Goal: Information Seeking & Learning: Learn about a topic

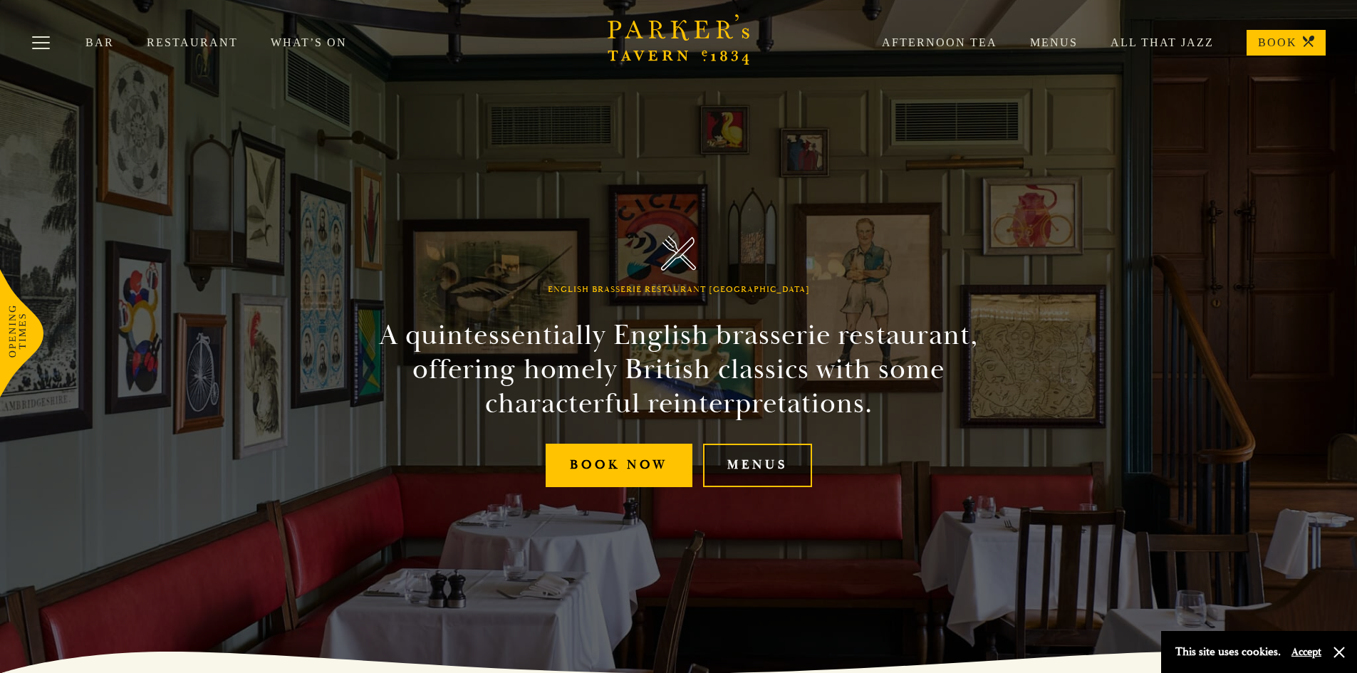
click at [779, 465] on link "Menus" at bounding box center [757, 465] width 109 height 43
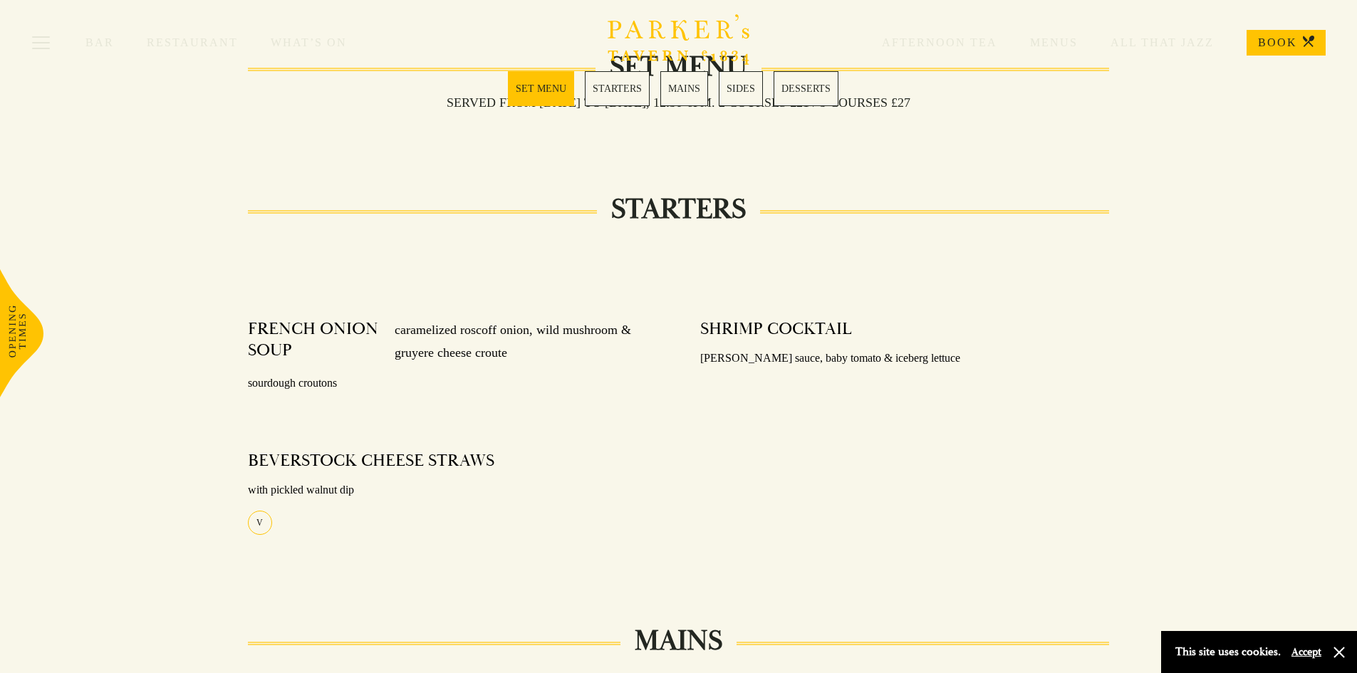
scroll to position [285, 0]
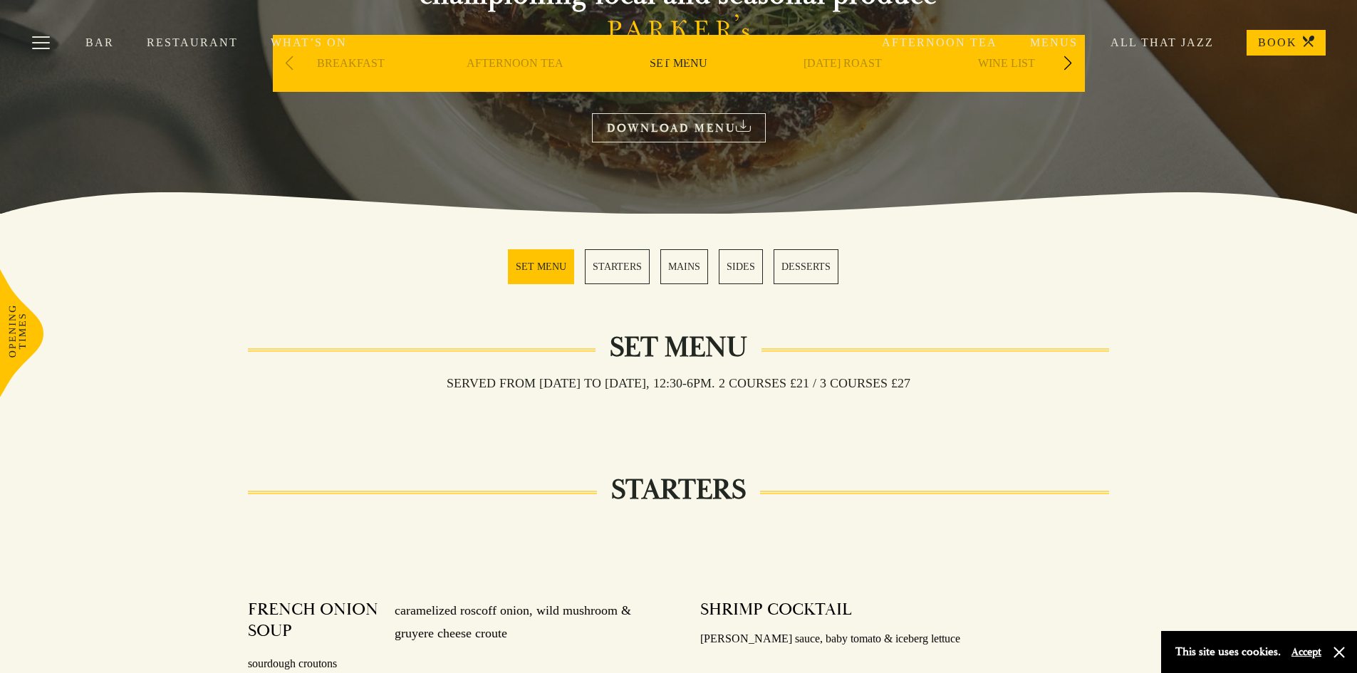
click at [695, 260] on link "MAINS" at bounding box center [685, 266] width 48 height 35
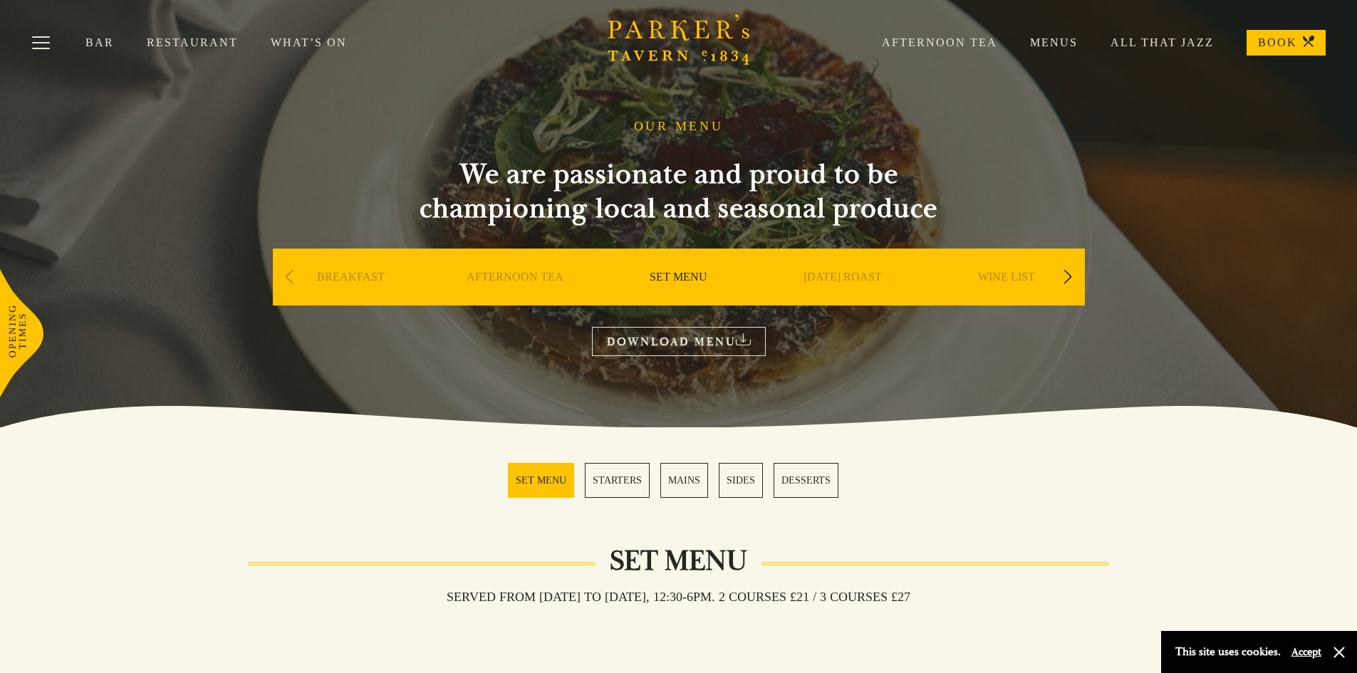
click at [1070, 274] on div "Next slide" at bounding box center [1068, 277] width 19 height 31
click at [844, 273] on link "A LA CARTE" at bounding box center [842, 298] width 66 height 57
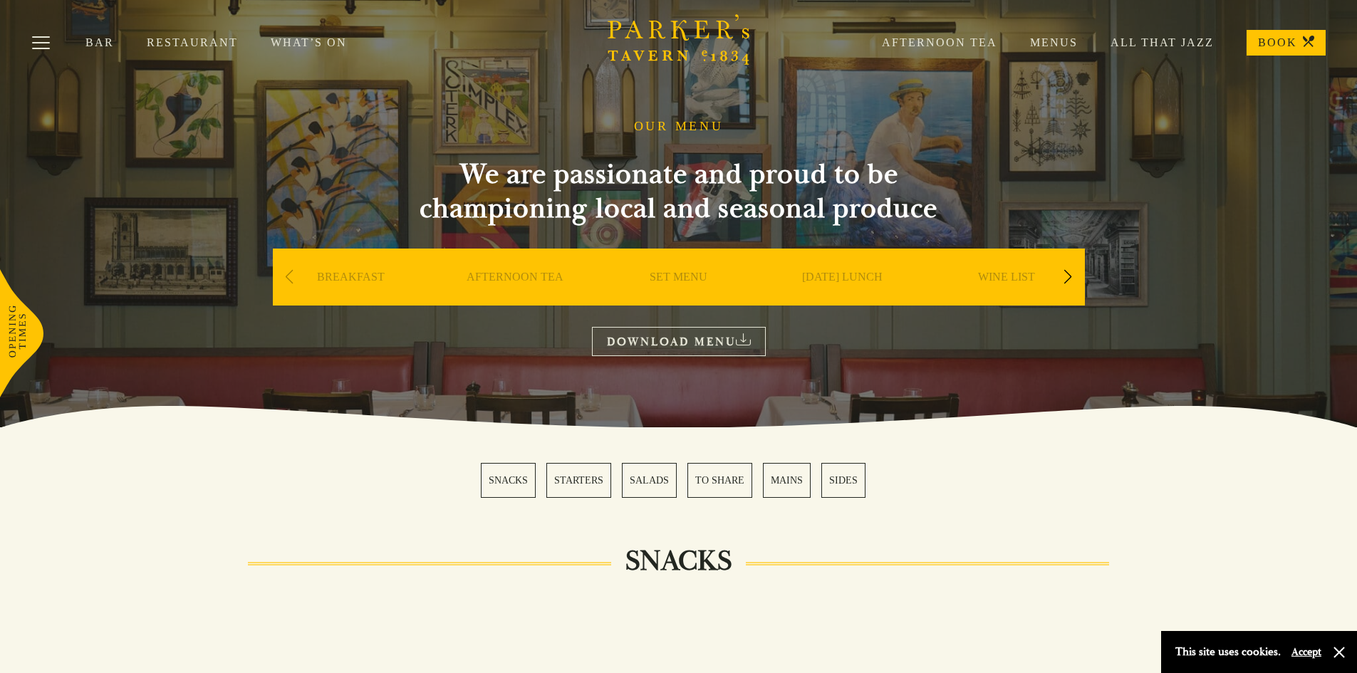
click at [351, 274] on link "BREAKFAST" at bounding box center [351, 298] width 68 height 57
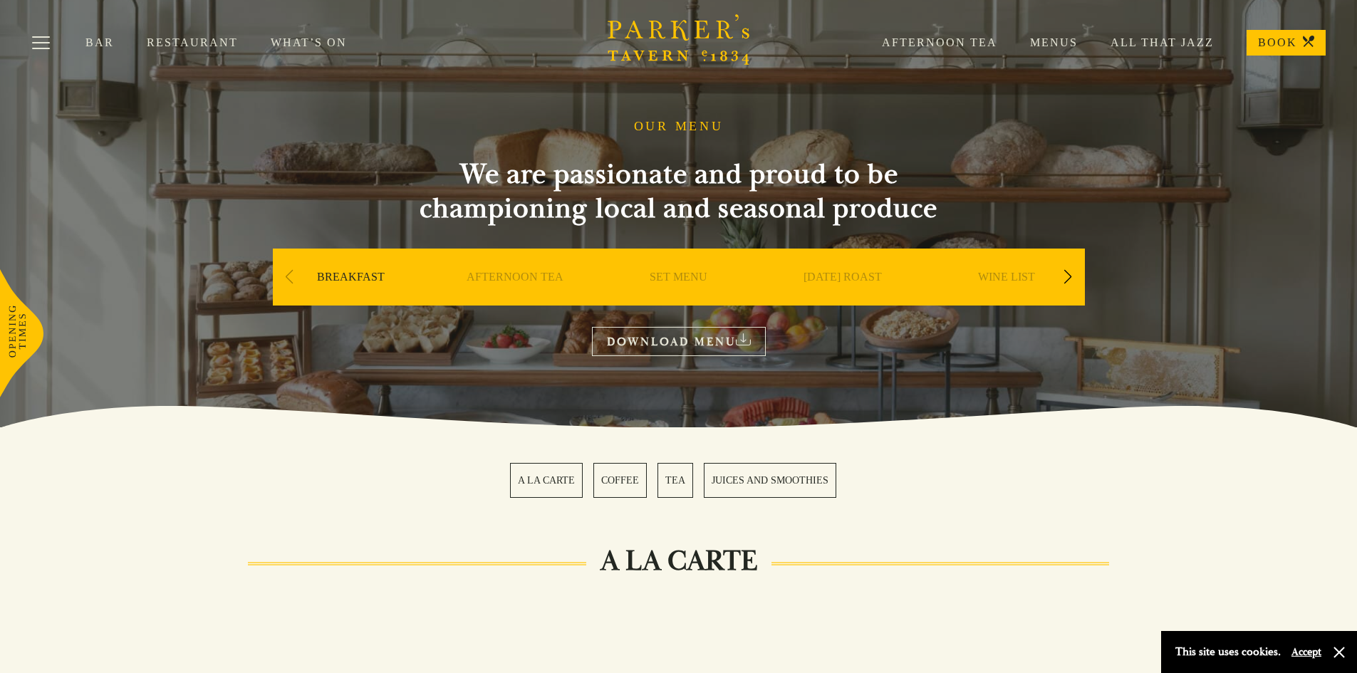
click at [519, 277] on link "AFTERNOON TEA" at bounding box center [515, 298] width 97 height 57
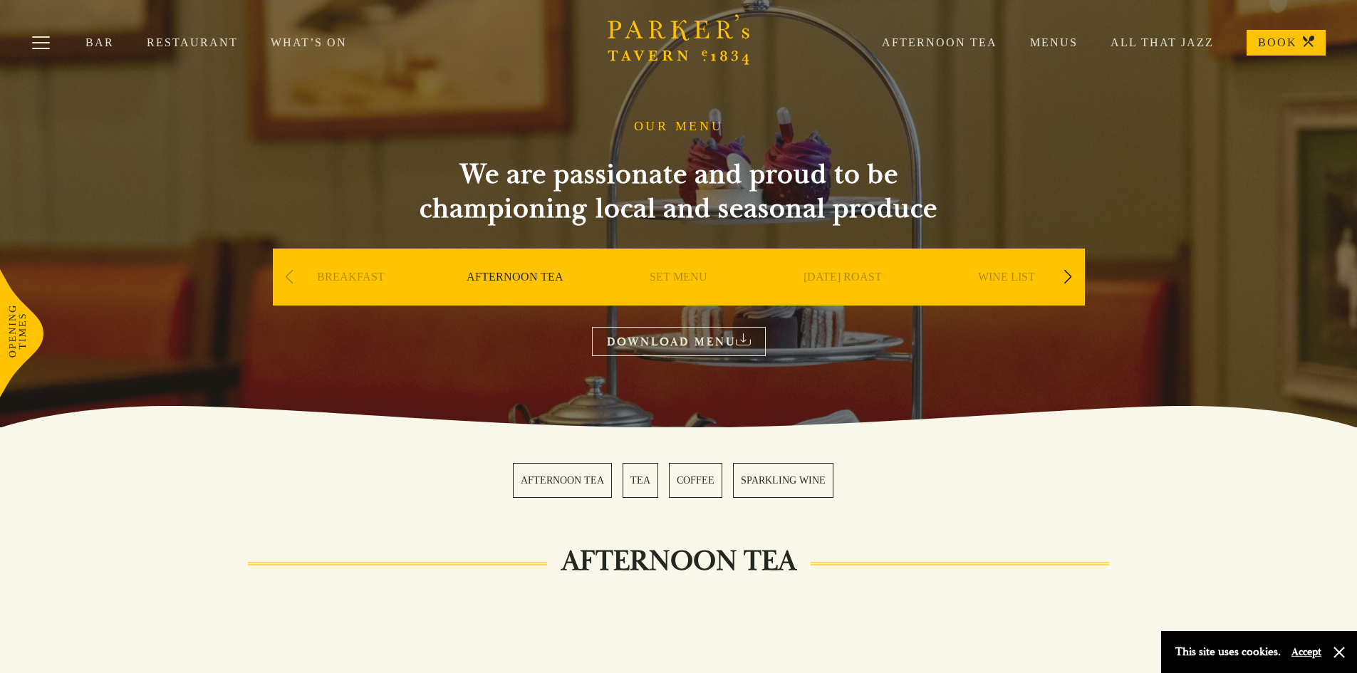
click at [827, 282] on link "[DATE] ROAST" at bounding box center [843, 298] width 78 height 57
